Goal: Information Seeking & Learning: Learn about a topic

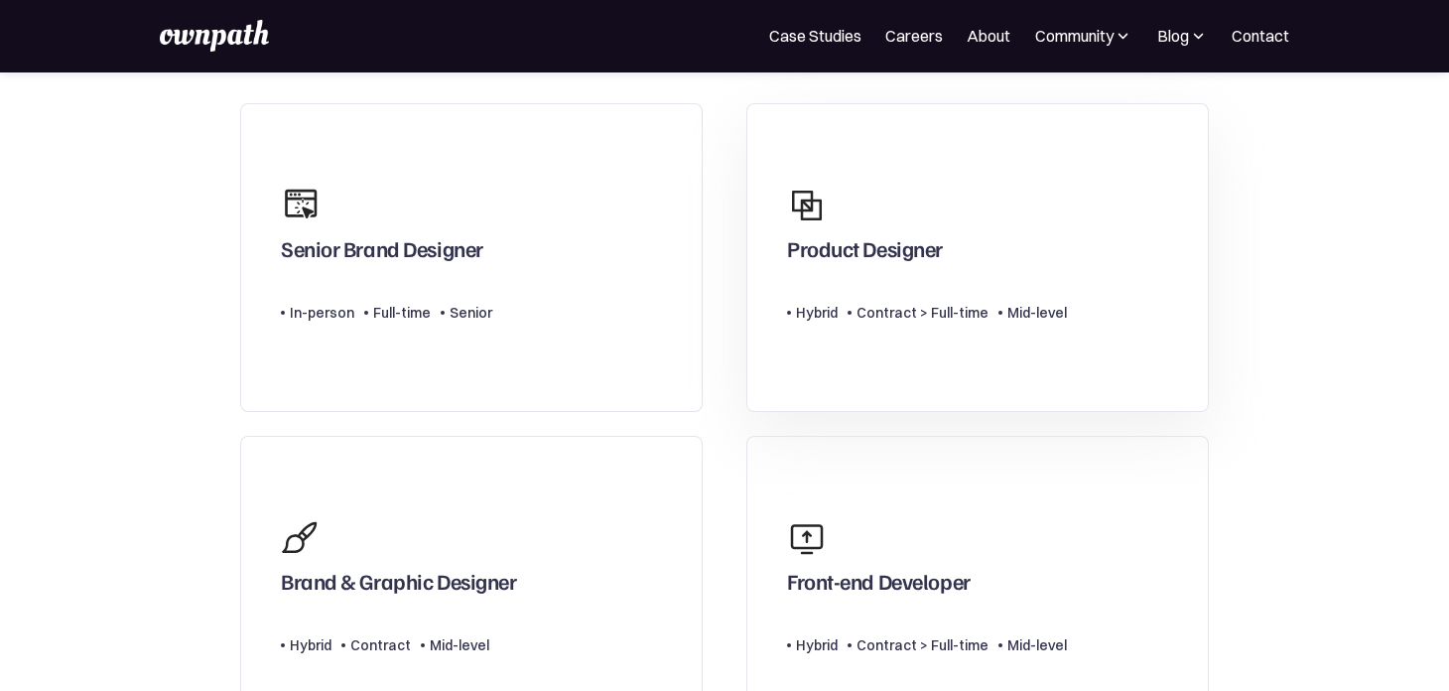
scroll to position [167, 0]
click at [848, 265] on div "Product Designer" at bounding box center [865, 250] width 156 height 36
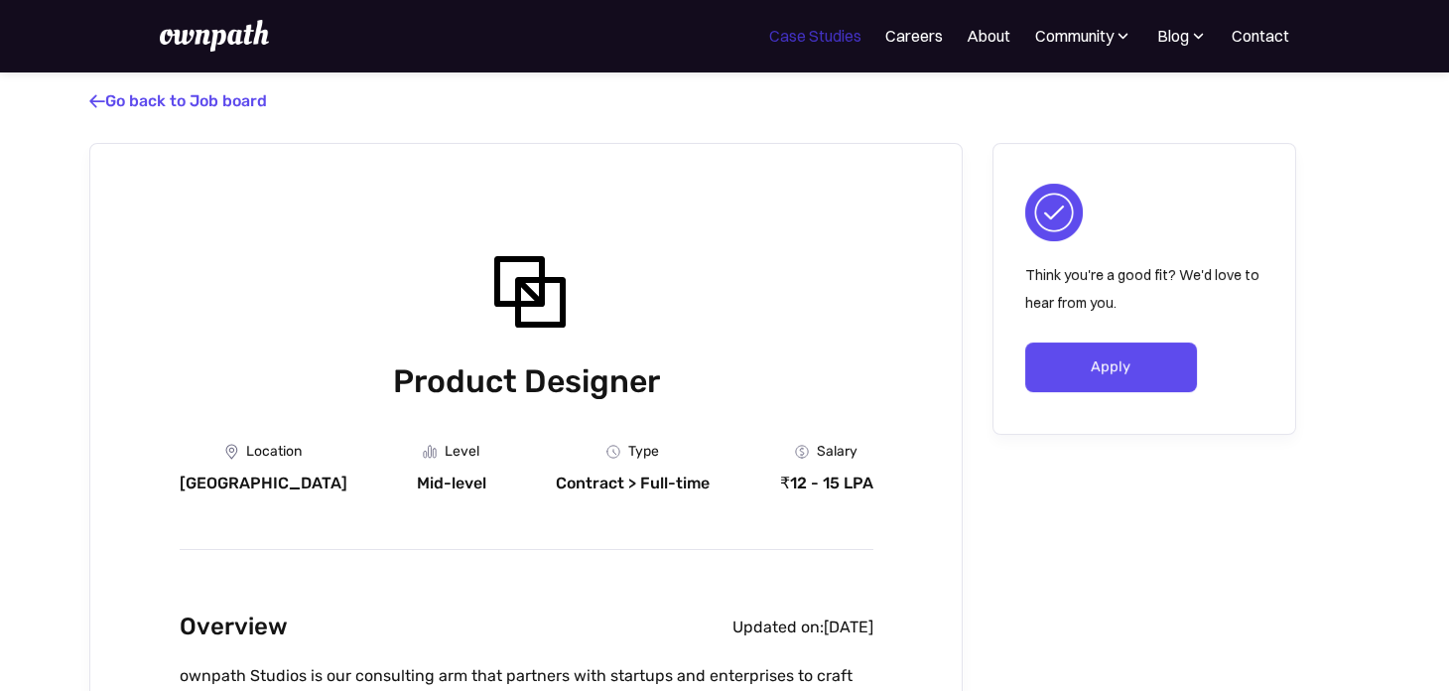
click at [832, 40] on link "Case Studies" at bounding box center [815, 36] width 92 height 24
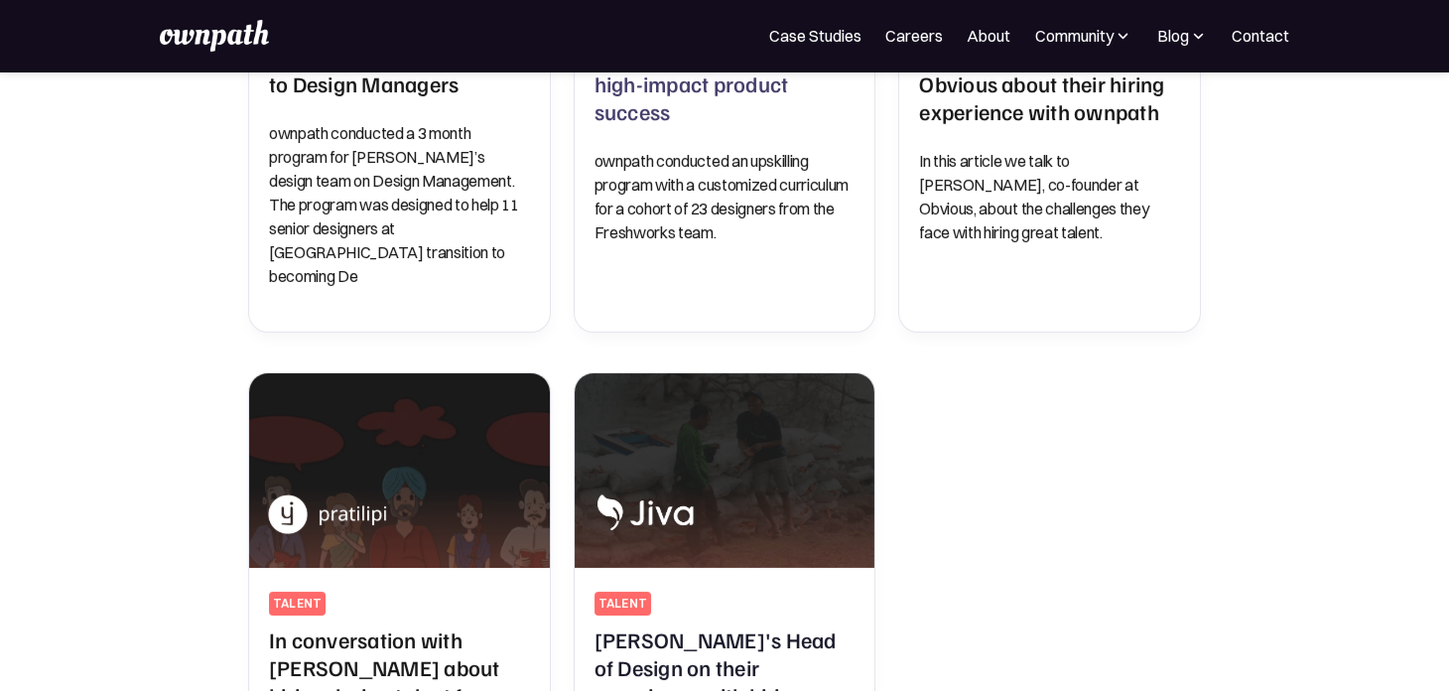
scroll to position [751, 0]
